Goal: Information Seeking & Learning: Learn about a topic

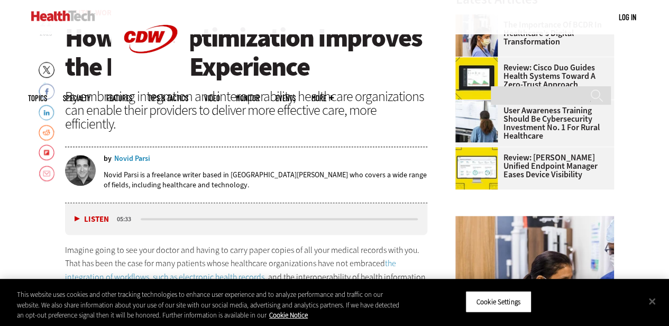
scroll to position [372, 0]
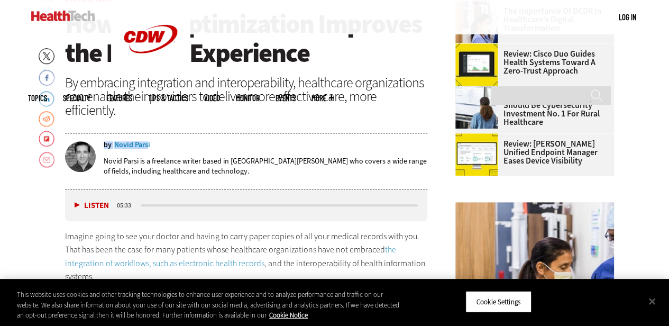
drag, startPoint x: 155, startPoint y: 132, endPoint x: 149, endPoint y: 132, distance: 5.8
click at [149, 141] on div "by Novid Parsi" at bounding box center [266, 144] width 324 height 7
copy div "by Novid Parsi"
click at [389, 58] on h1 "How EHR Optimization Improves the Patient Experience" at bounding box center [246, 39] width 363 height 58
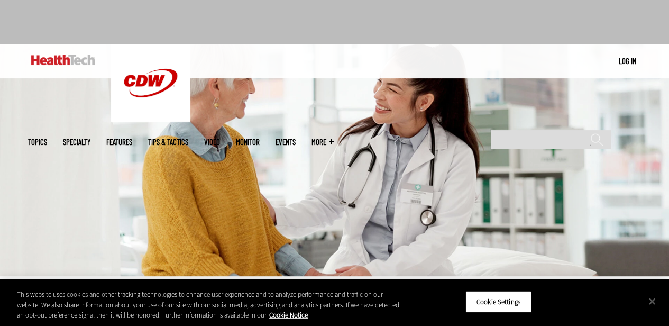
scroll to position [34, 0]
